Goal: Information Seeking & Learning: Learn about a topic

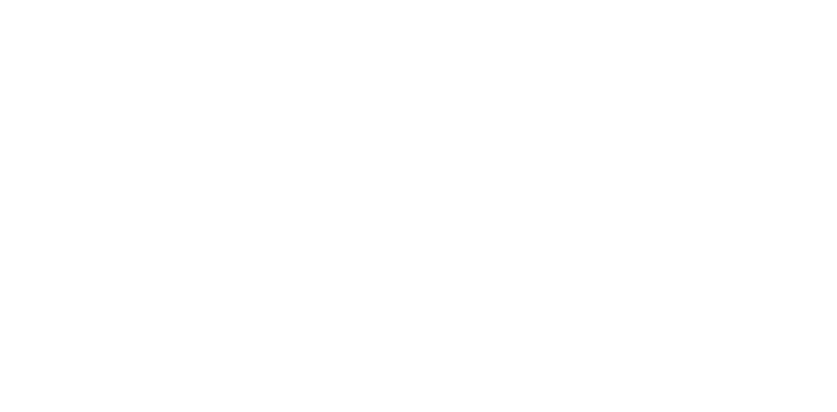
select select
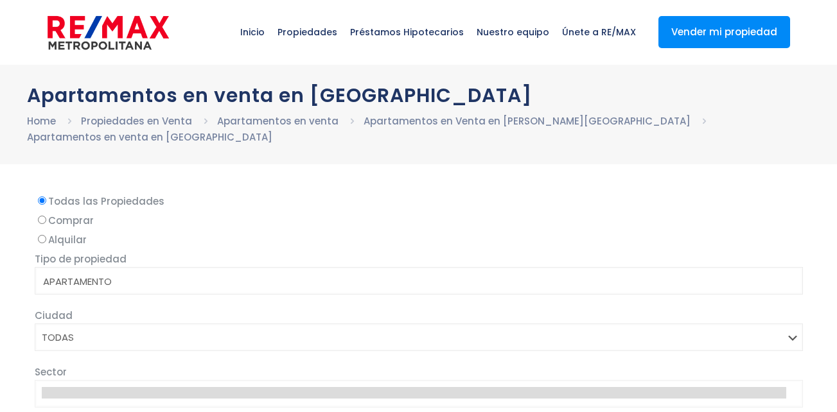
click at [41, 216] on input "Comprar" at bounding box center [42, 220] width 8 height 8
radio input "true"
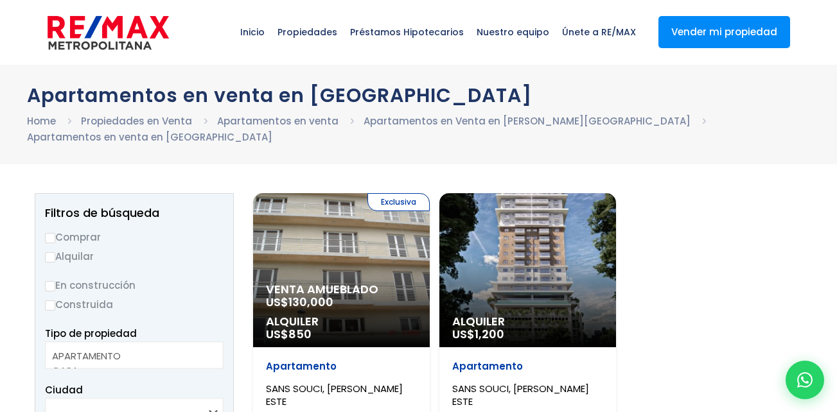
click at [53, 233] on input "Comprar" at bounding box center [50, 238] width 10 height 10
radio input "true"
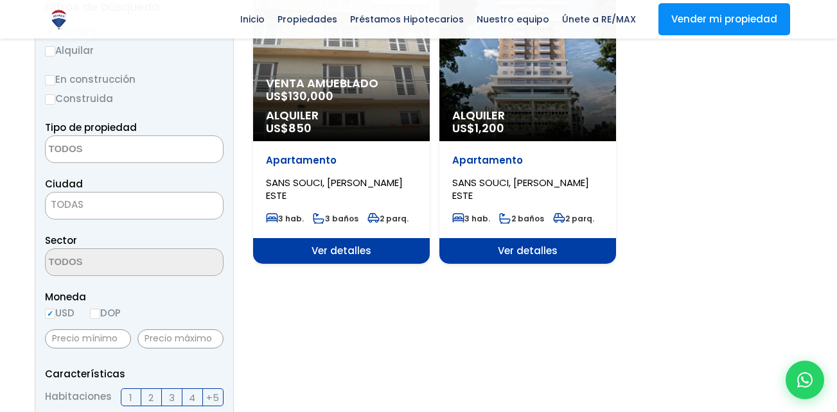
scroll to position [193, 0]
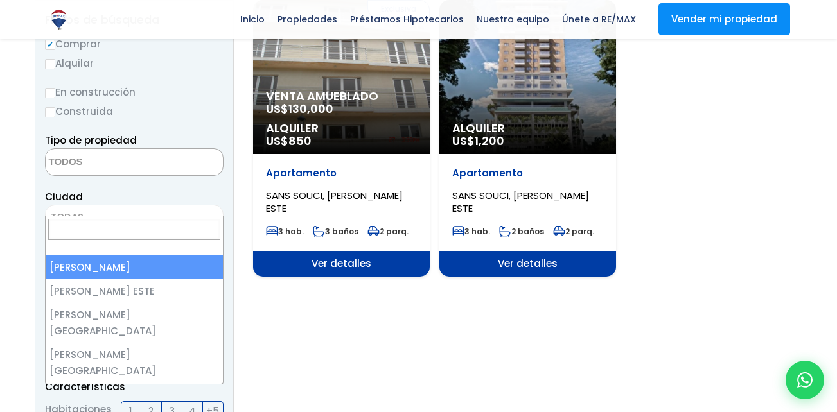
click at [90, 209] on span "TODAS" at bounding box center [134, 218] width 177 height 18
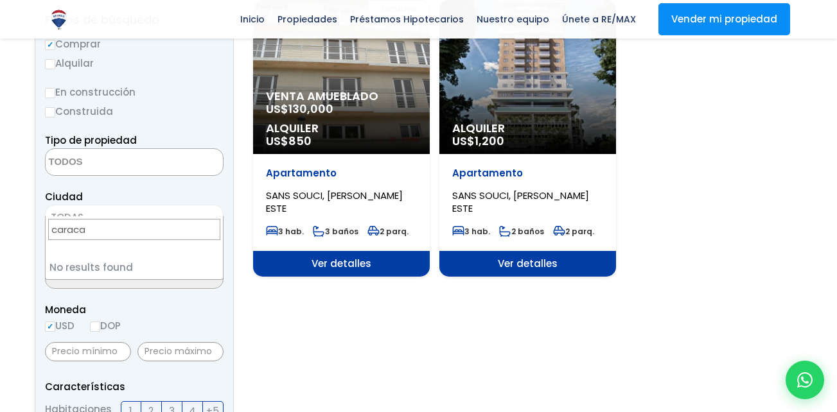
type input "[GEOGRAPHIC_DATA]"
click at [77, 232] on input "[GEOGRAPHIC_DATA]" at bounding box center [134, 229] width 172 height 21
click at [102, 233] on input "[GEOGRAPHIC_DATA]" at bounding box center [134, 229] width 172 height 21
